Goal: Task Accomplishment & Management: Complete application form

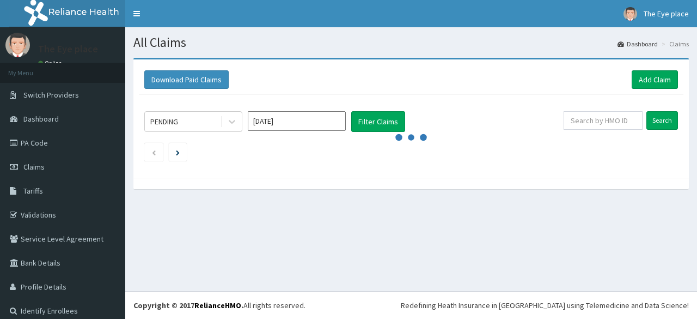
click at [316, 176] on div "Download Paid Claims Add Claim × Note you can only download claims within a max…" at bounding box center [411, 118] width 556 height 118
click at [385, 120] on button "Filter Claims" at bounding box center [378, 121] width 54 height 21
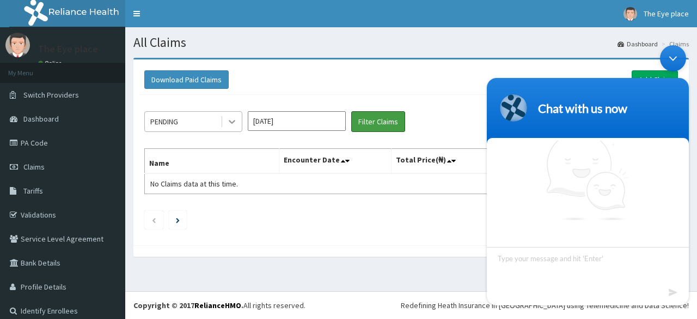
scroll to position [9, 0]
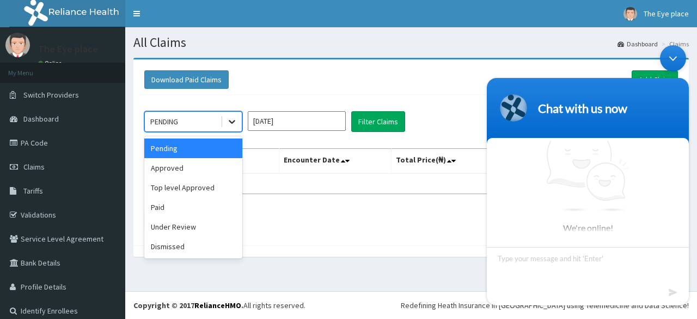
click at [234, 127] on div at bounding box center [232, 122] width 20 height 20
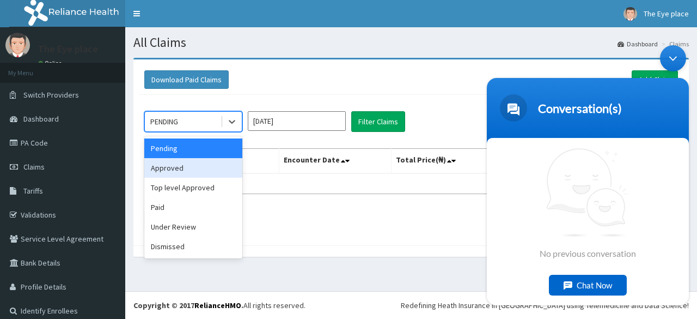
click at [210, 169] on div "Approved" at bounding box center [193, 168] width 98 height 20
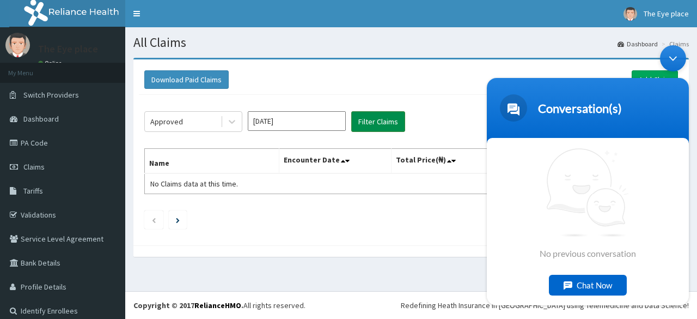
click at [363, 123] on button "Filter Claims" at bounding box center [378, 121] width 54 height 21
click at [673, 52] on div "Minimize live chat window" at bounding box center [673, 58] width 26 height 26
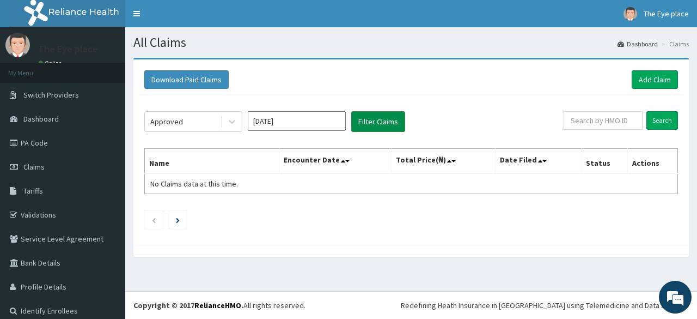
click at [386, 124] on button "Filter Claims" at bounding box center [378, 121] width 54 height 21
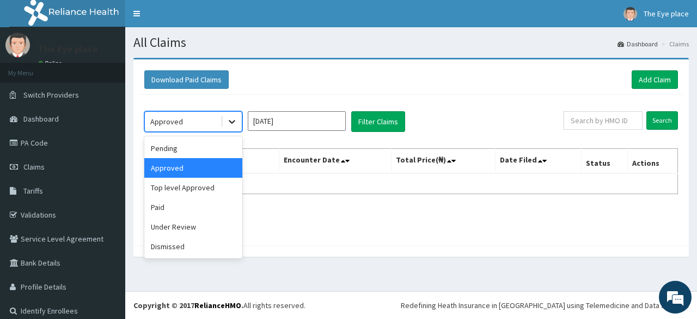
click at [233, 123] on icon at bounding box center [232, 121] width 11 height 11
click at [169, 208] on div "Paid" at bounding box center [193, 207] width 98 height 20
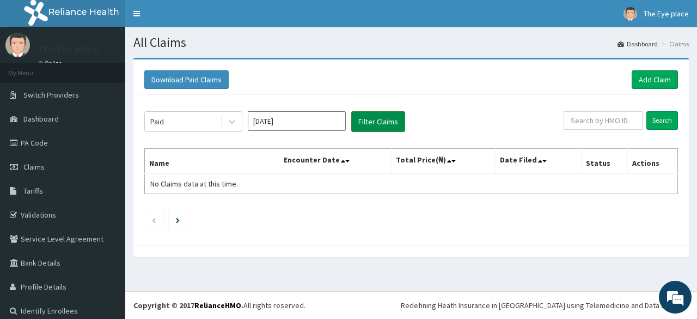
click at [368, 125] on button "Filter Claims" at bounding box center [378, 121] width 54 height 21
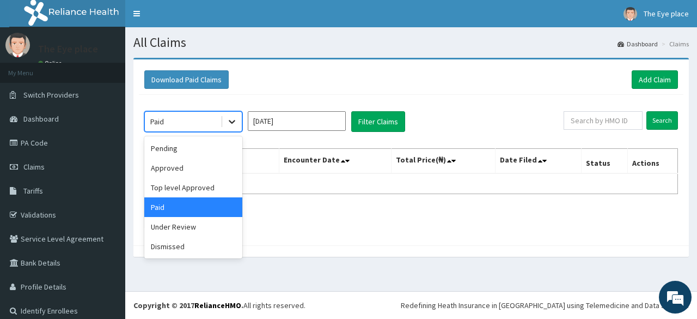
click at [230, 125] on icon at bounding box center [232, 121] width 11 height 11
click at [208, 188] on div "Top level Approved" at bounding box center [193, 188] width 98 height 20
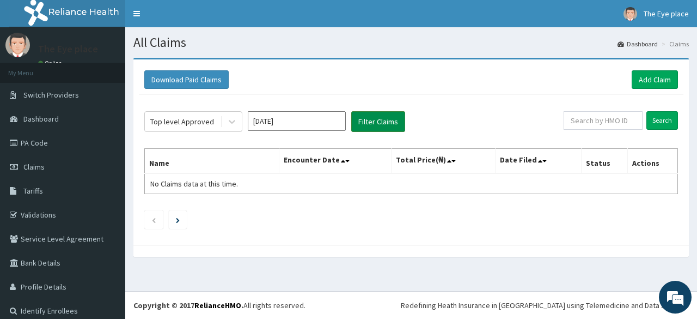
click at [367, 123] on button "Filter Claims" at bounding box center [378, 121] width 54 height 21
click at [48, 148] on link "PA Code" at bounding box center [62, 143] width 125 height 24
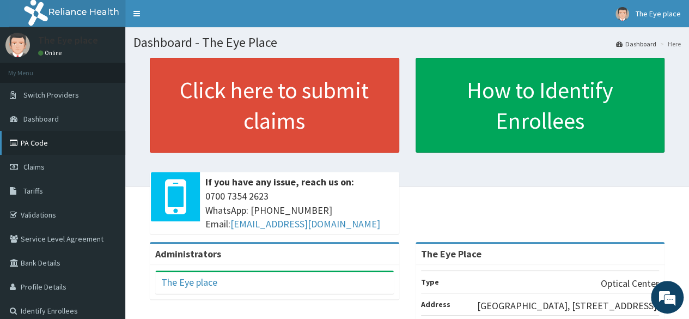
click at [50, 150] on link "PA Code" at bounding box center [62, 143] width 125 height 24
click at [44, 164] on span "Claims" at bounding box center [33, 167] width 21 height 10
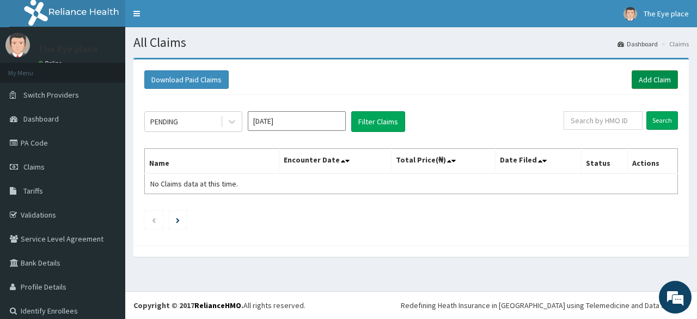
click at [646, 78] on link "Add Claim" at bounding box center [655, 79] width 46 height 19
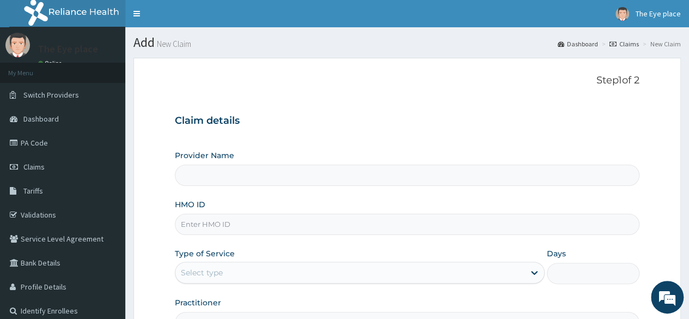
type input "The Eye Place"
click at [428, 229] on input "HMO ID" at bounding box center [407, 224] width 465 height 21
paste input "vdn/10009/a"
type input "vdn/10009/a"
click at [434, 276] on div "Select type" at bounding box center [349, 272] width 349 height 17
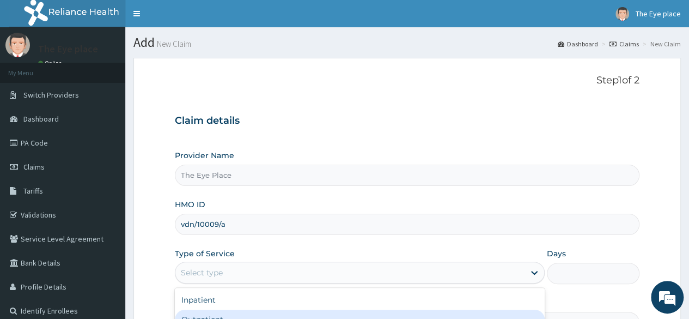
click at [344, 312] on div "Outpatient" at bounding box center [360, 319] width 370 height 20
type input "1"
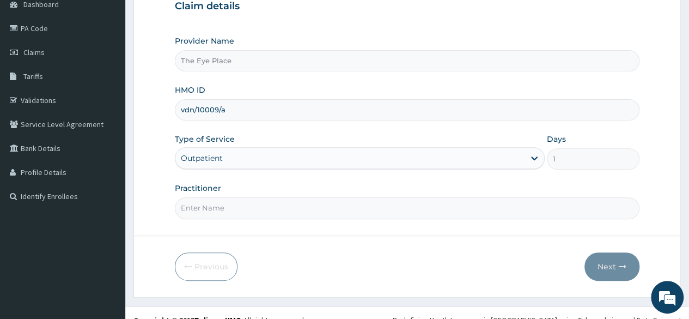
scroll to position [126, 0]
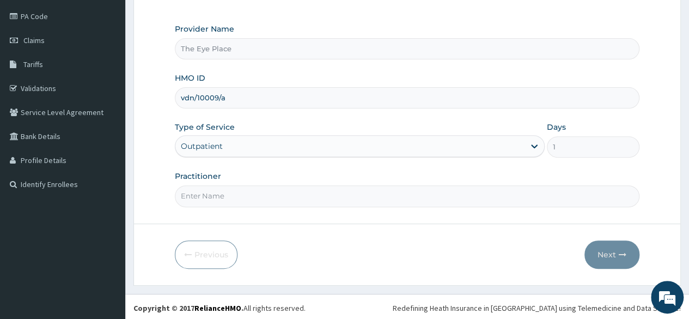
click at [311, 191] on input "Practitioner" at bounding box center [407, 195] width 465 height 21
type input "d"
type input "DR VICTORY"
click at [612, 247] on button "Next" at bounding box center [612, 254] width 55 height 28
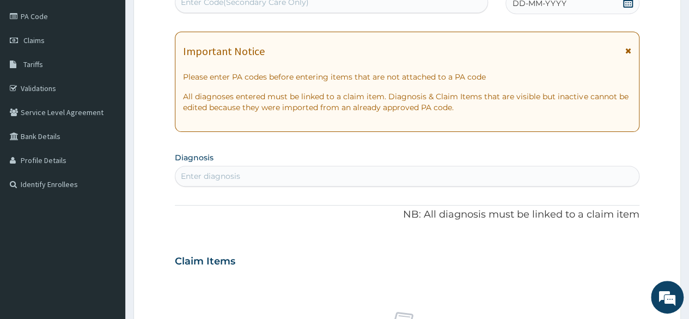
scroll to position [0, 0]
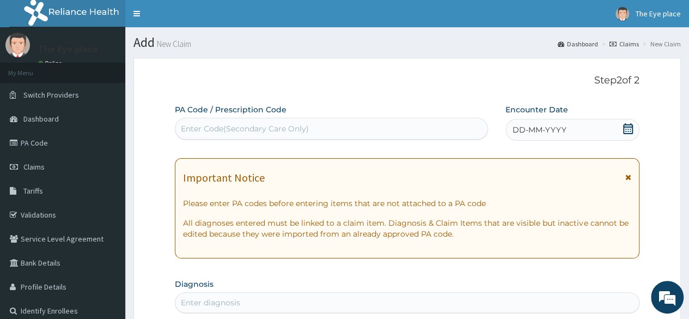
click at [274, 132] on div "Enter Code(Secondary Care Only)" at bounding box center [245, 128] width 128 height 11
paste input "PA/866A6A"
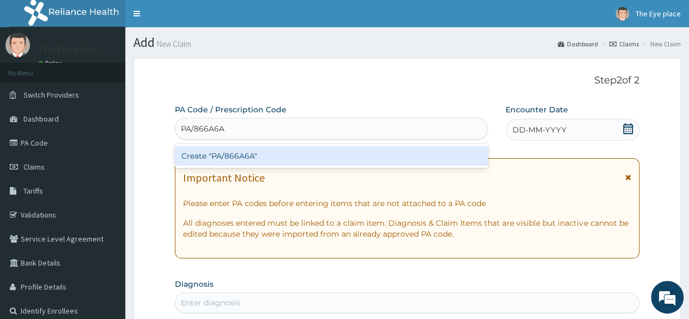
type input "PA/866A6A"
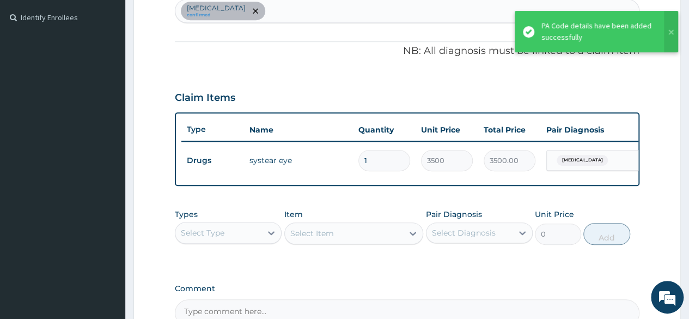
scroll to position [422, 0]
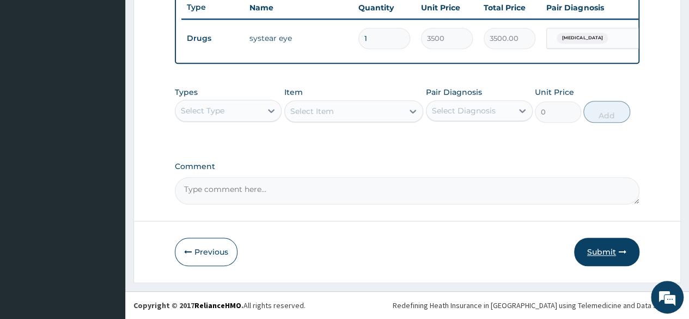
click at [611, 252] on button "Submit" at bounding box center [606, 252] width 65 height 28
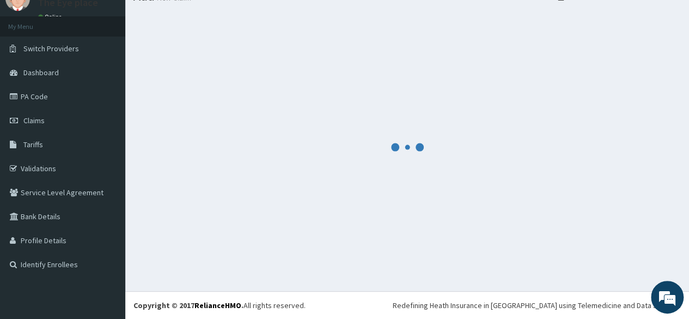
scroll to position [46, 0]
click at [611, 252] on div at bounding box center [407, 147] width 548 height 271
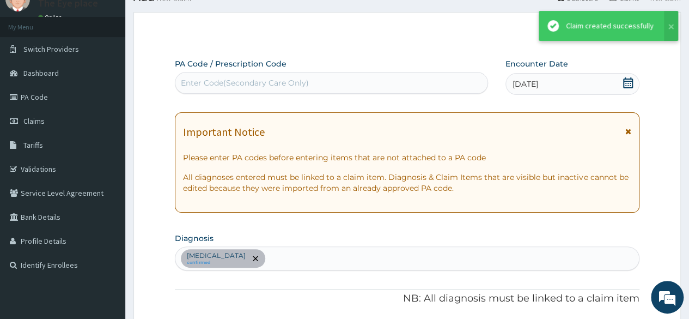
scroll to position [422, 0]
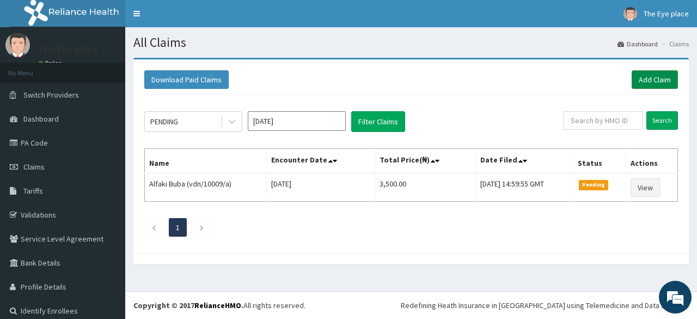
click at [635, 72] on link "Add Claim" at bounding box center [655, 79] width 46 height 19
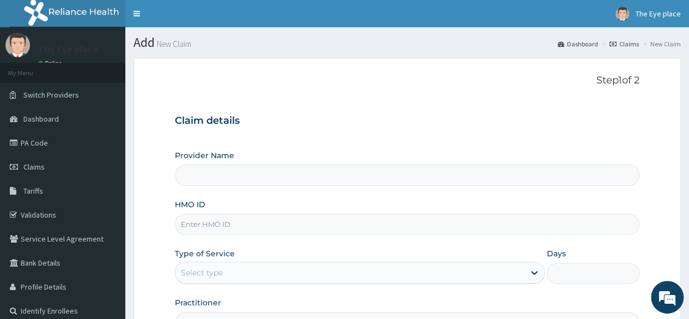
type input "The Eye Place"
click at [280, 222] on input "HMO ID" at bounding box center [407, 224] width 465 height 21
paste input "GKE/10003/A"
type input "GKE/10003/A"
click at [376, 285] on div "Provider Name The Eye Place HMO ID GKE/10003/A Type of Service Select type Days…" at bounding box center [407, 241] width 465 height 183
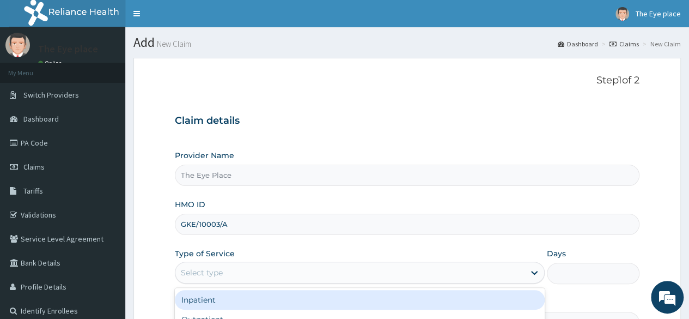
click at [393, 277] on div "Select type" at bounding box center [349, 272] width 349 height 17
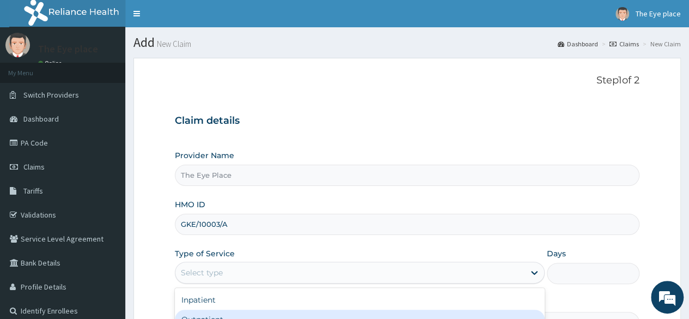
click at [355, 313] on div "Outpatient" at bounding box center [360, 319] width 370 height 20
type input "1"
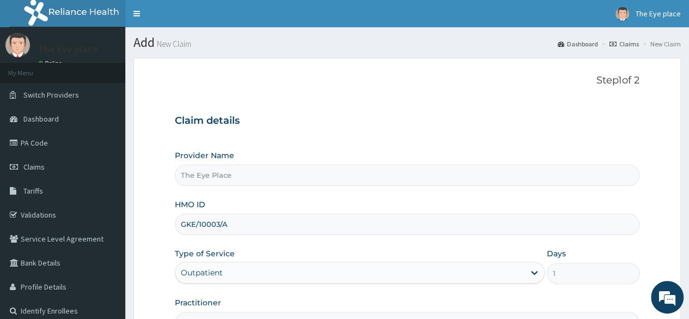
scroll to position [126, 0]
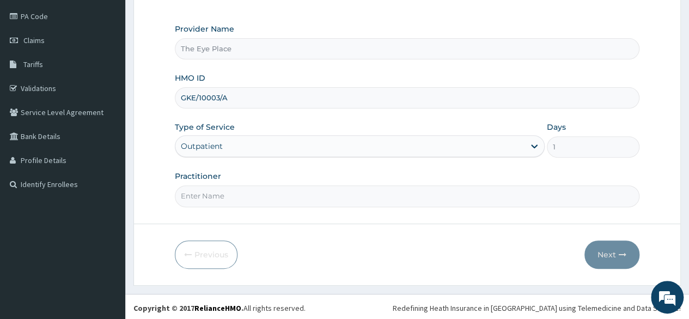
click at [242, 193] on input "Practitioner" at bounding box center [407, 195] width 465 height 21
type input "DR VICTORY"
click at [599, 258] on button "Next" at bounding box center [612, 254] width 55 height 28
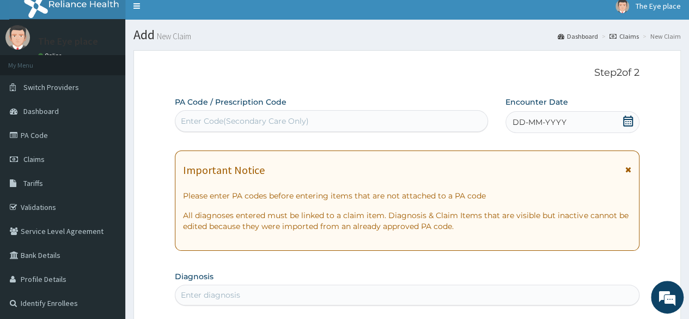
scroll to position [0, 0]
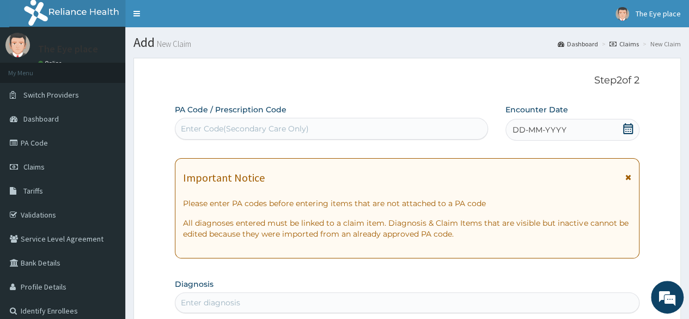
click at [269, 122] on div "Enter Code(Secondary Care Only)" at bounding box center [331, 128] width 312 height 17
paste input "PA/231DDB"
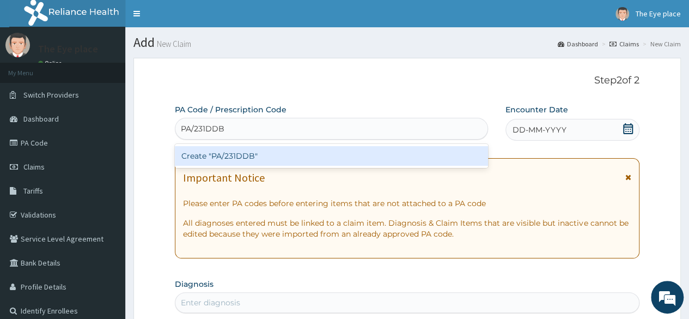
type input "PA/231DDB"
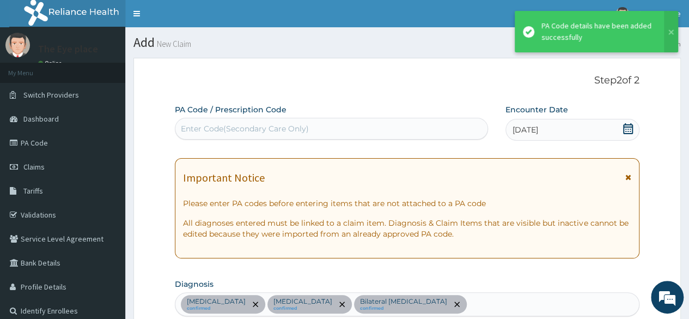
scroll to position [488, 0]
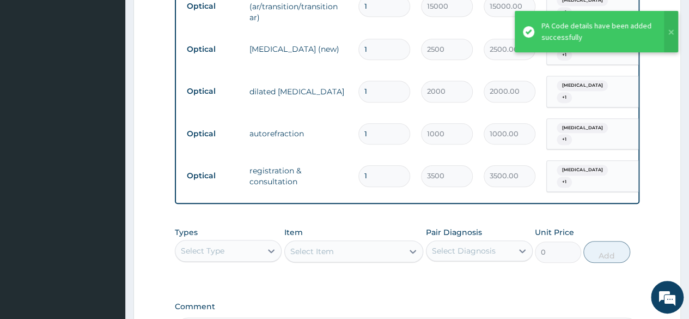
drag, startPoint x: 664, startPoint y: 132, endPoint x: 696, endPoint y: 13, distance: 123.6
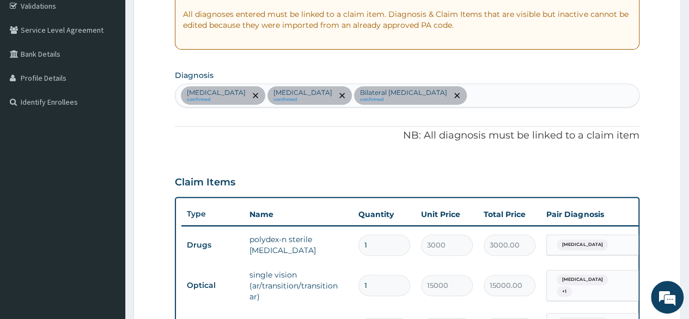
type input "0"
type input "0.00"
type input "1"
type input "3500.00"
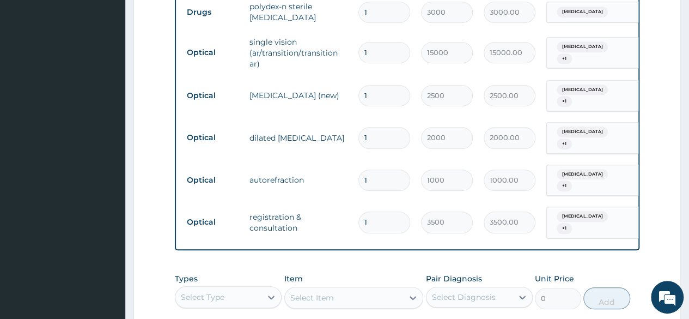
scroll to position [420, 0]
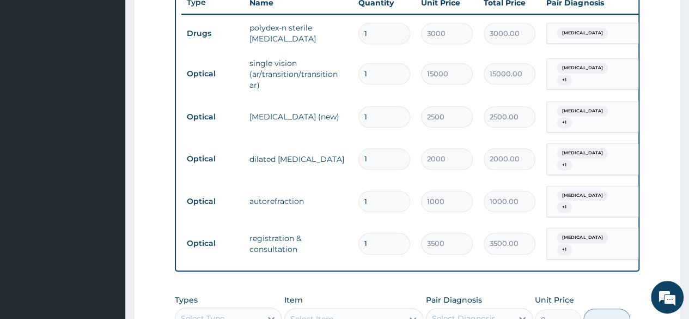
click at [370, 76] on input "1" at bounding box center [385, 73] width 52 height 21
type input "0.00"
type input "2"
type input "30000.00"
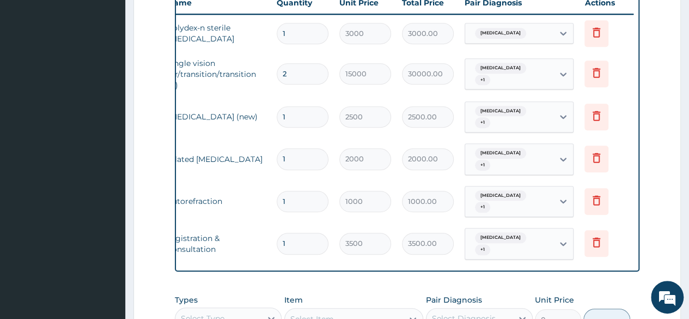
scroll to position [616, 0]
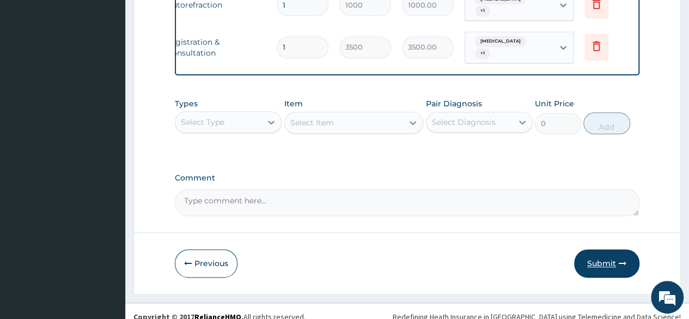
type input "2"
click at [604, 258] on button "Submit" at bounding box center [606, 263] width 65 height 28
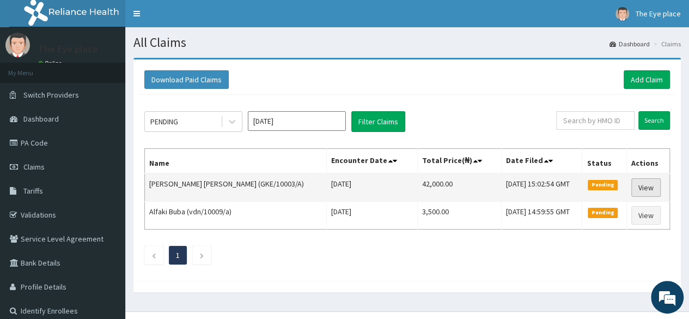
click at [638, 186] on link "View" at bounding box center [645, 187] width 29 height 19
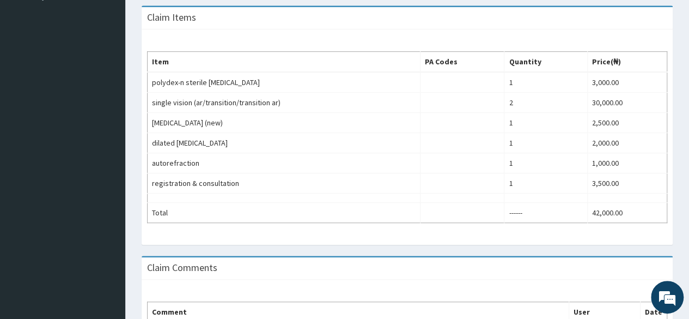
scroll to position [35, 0]
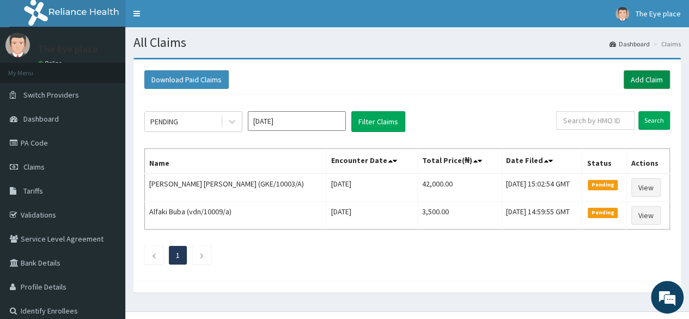
click at [624, 81] on link "Add Claim" at bounding box center [647, 79] width 46 height 19
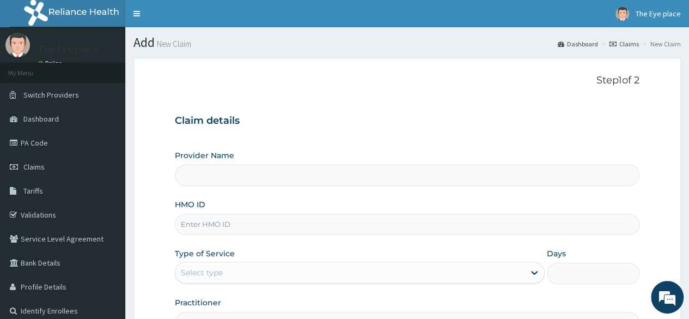
click at [298, 223] on input "HMO ID" at bounding box center [407, 224] width 465 height 21
paste input "gke/10003/a"
type input "gke/10003/a"
click at [344, 254] on div "Type of Service Select type" at bounding box center [360, 266] width 370 height 36
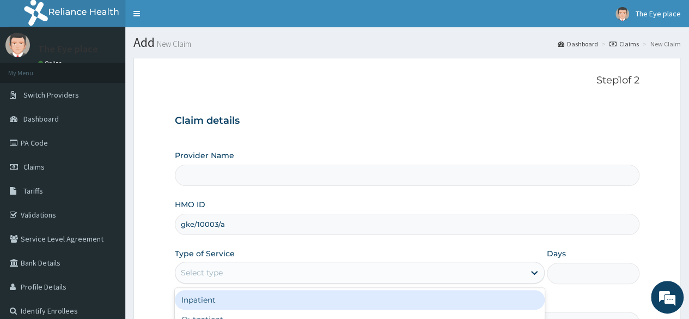
click at [349, 262] on div "Select type" at bounding box center [360, 273] width 370 height 22
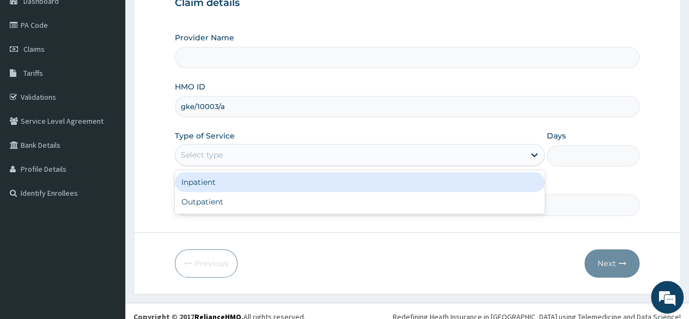
scroll to position [126, 0]
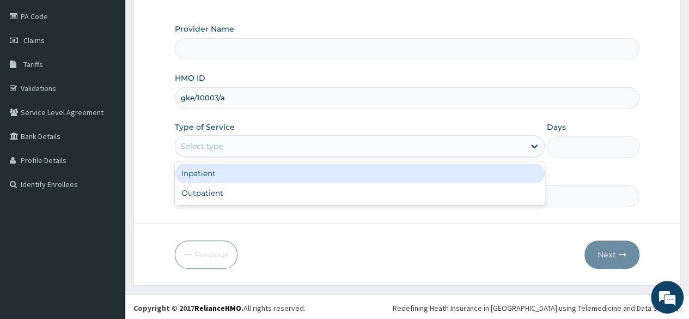
click at [523, 143] on div "Select type" at bounding box center [349, 145] width 349 height 17
type input "The Eye Place"
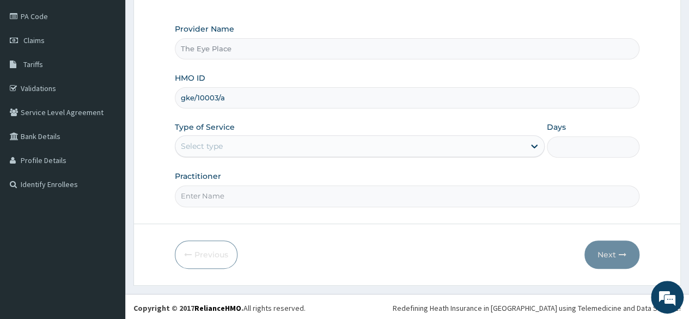
scroll to position [0, 0]
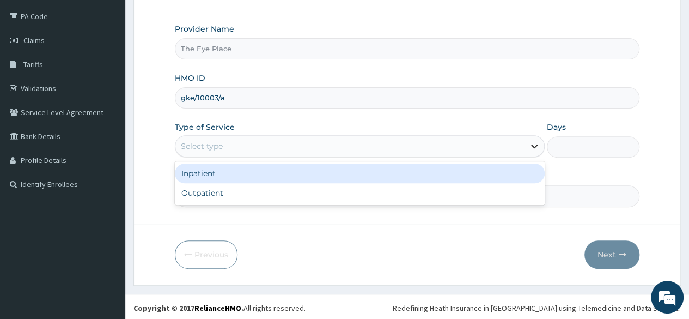
click at [534, 142] on icon at bounding box center [534, 146] width 11 height 11
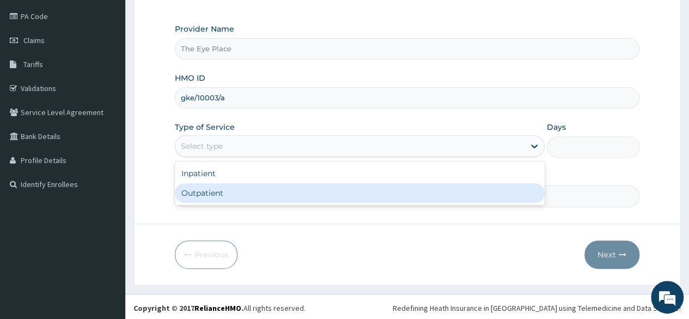
click at [305, 198] on div "Outpatient" at bounding box center [360, 193] width 370 height 20
type input "1"
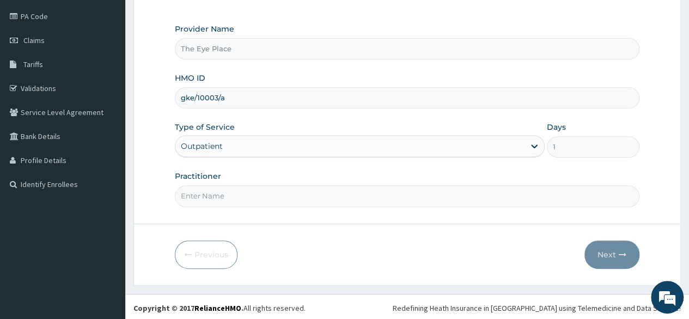
click at [238, 197] on input "Practitioner" at bounding box center [407, 195] width 465 height 21
type input "DR VICTORY"
click at [240, 87] on input "gke/10003/a" at bounding box center [407, 97] width 465 height 21
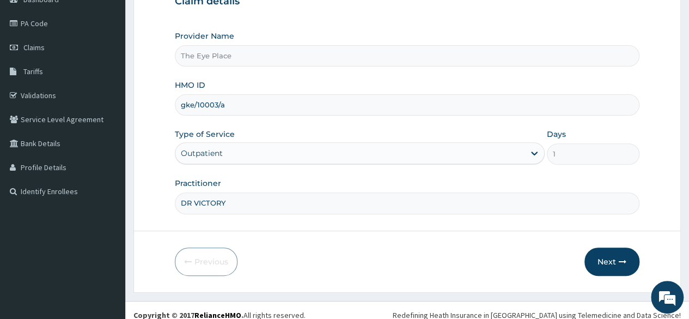
scroll to position [126, 0]
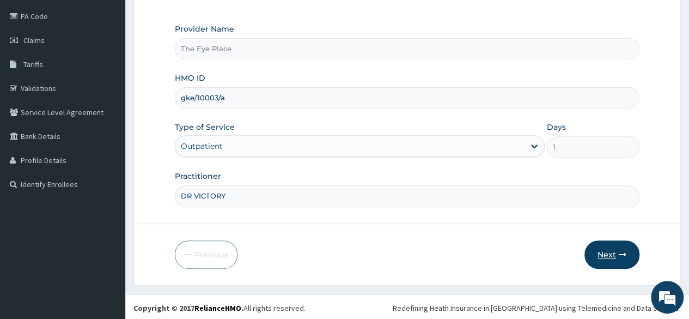
click at [618, 254] on button "Next" at bounding box center [612, 254] width 55 height 28
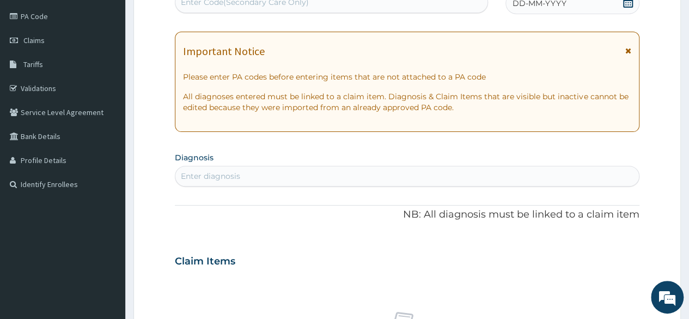
scroll to position [0, 0]
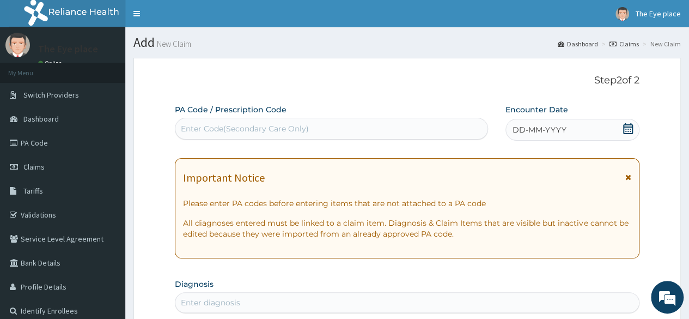
click at [325, 129] on div "Enter Code(Secondary Care Only)" at bounding box center [331, 128] width 312 height 17
paste input "PA/FDCAA7"
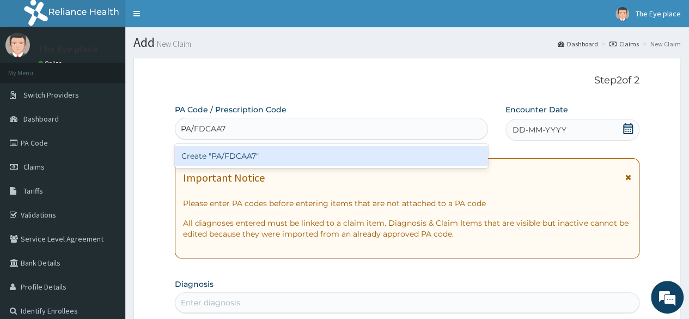
type input "PA/FDCAA7"
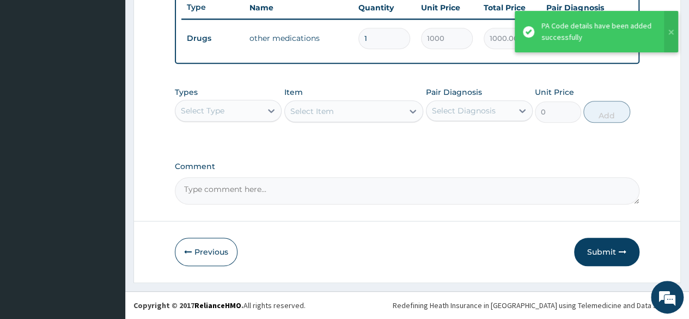
scroll to position [422, 0]
click at [603, 250] on button "Submit" at bounding box center [606, 252] width 65 height 28
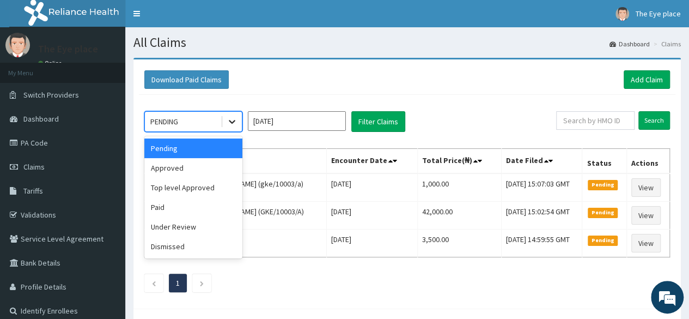
click at [237, 121] on icon at bounding box center [232, 121] width 11 height 11
